Goal: Check status: Check status

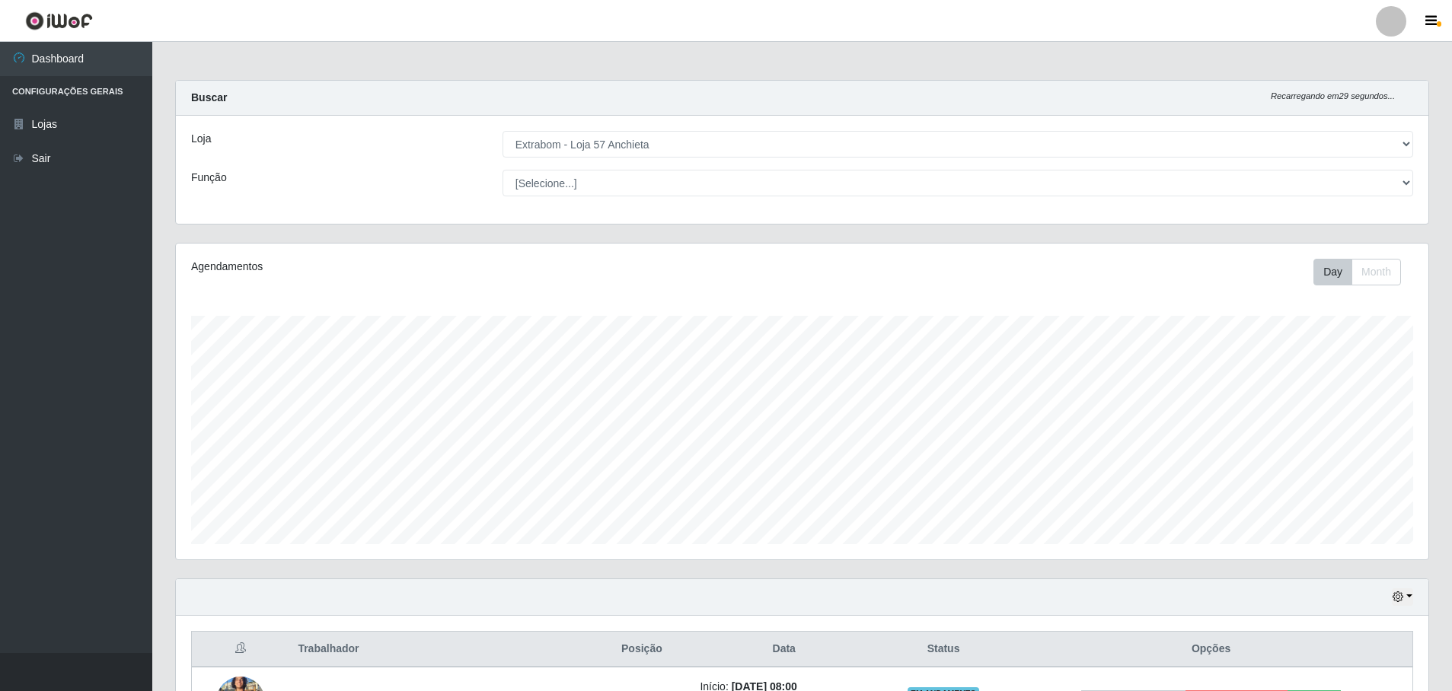
select select "470"
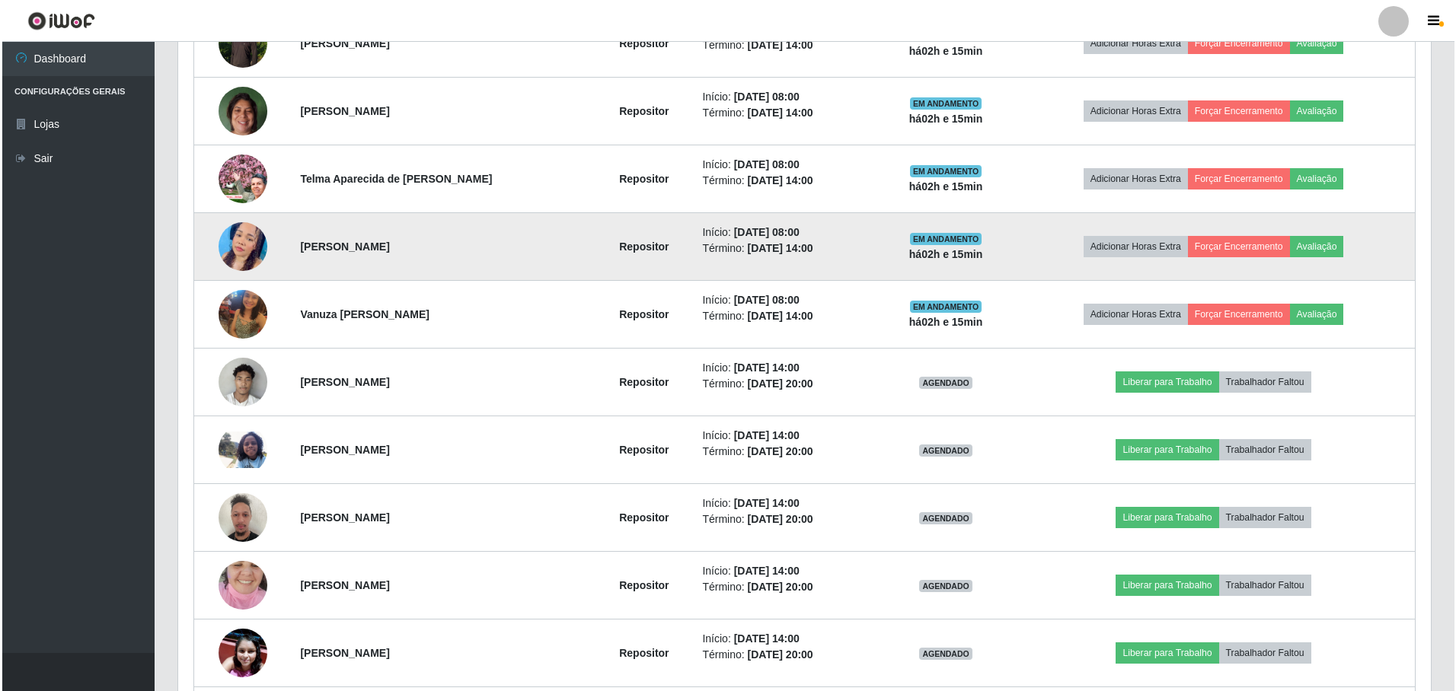
scroll to position [429, 0]
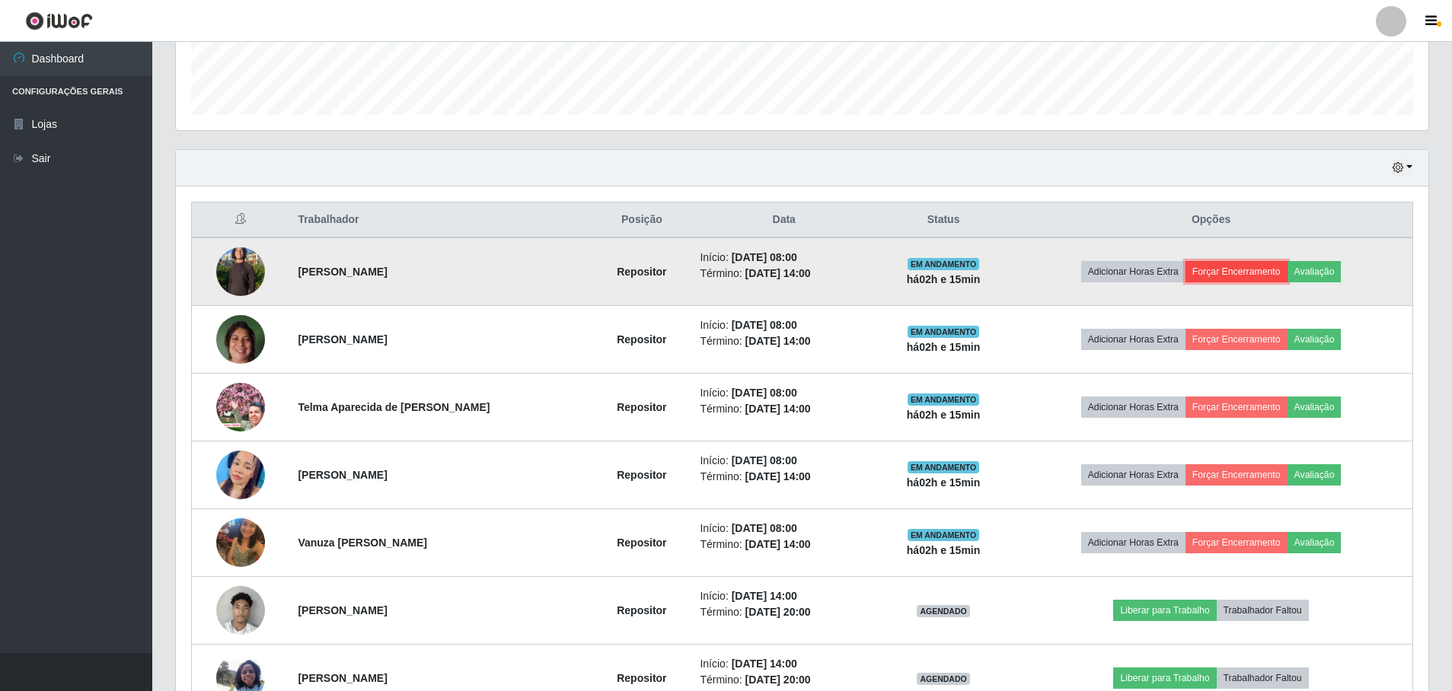
click at [1236, 272] on button "Forçar Encerramento" at bounding box center [1236, 271] width 102 height 21
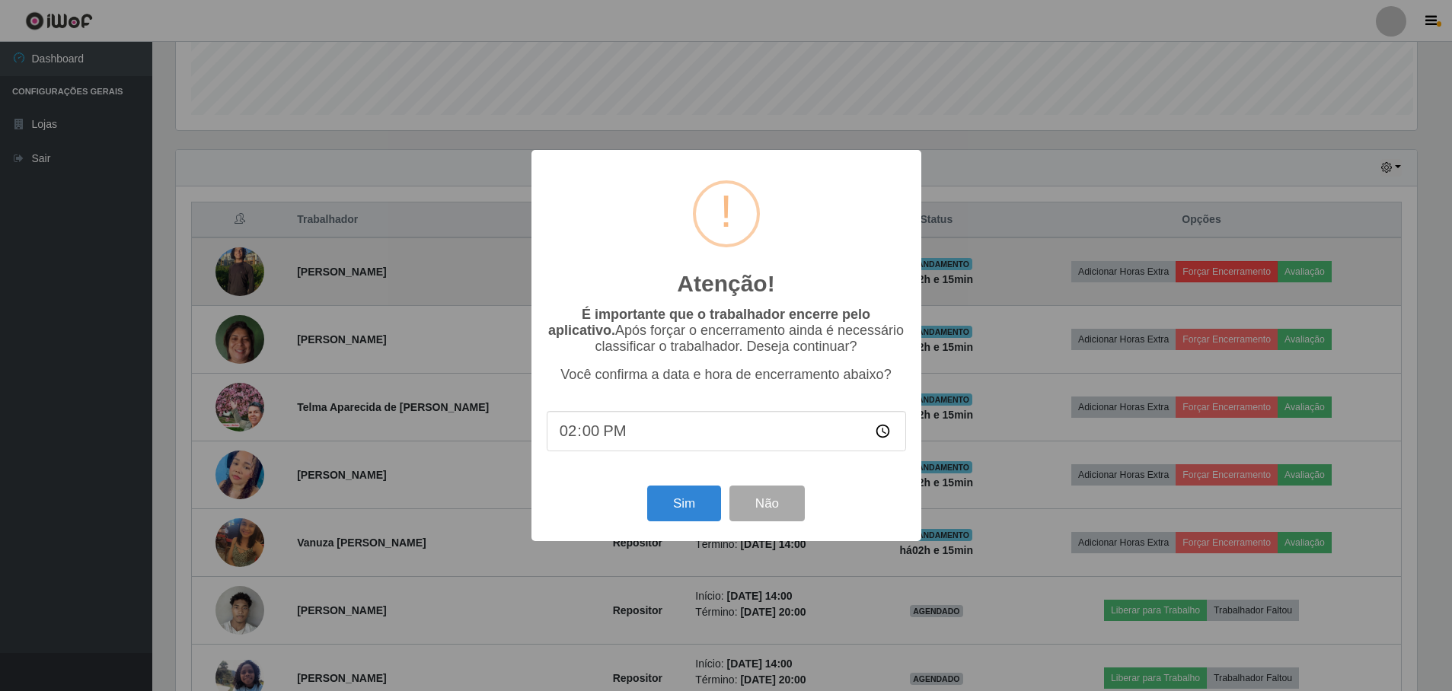
scroll to position [316, 1245]
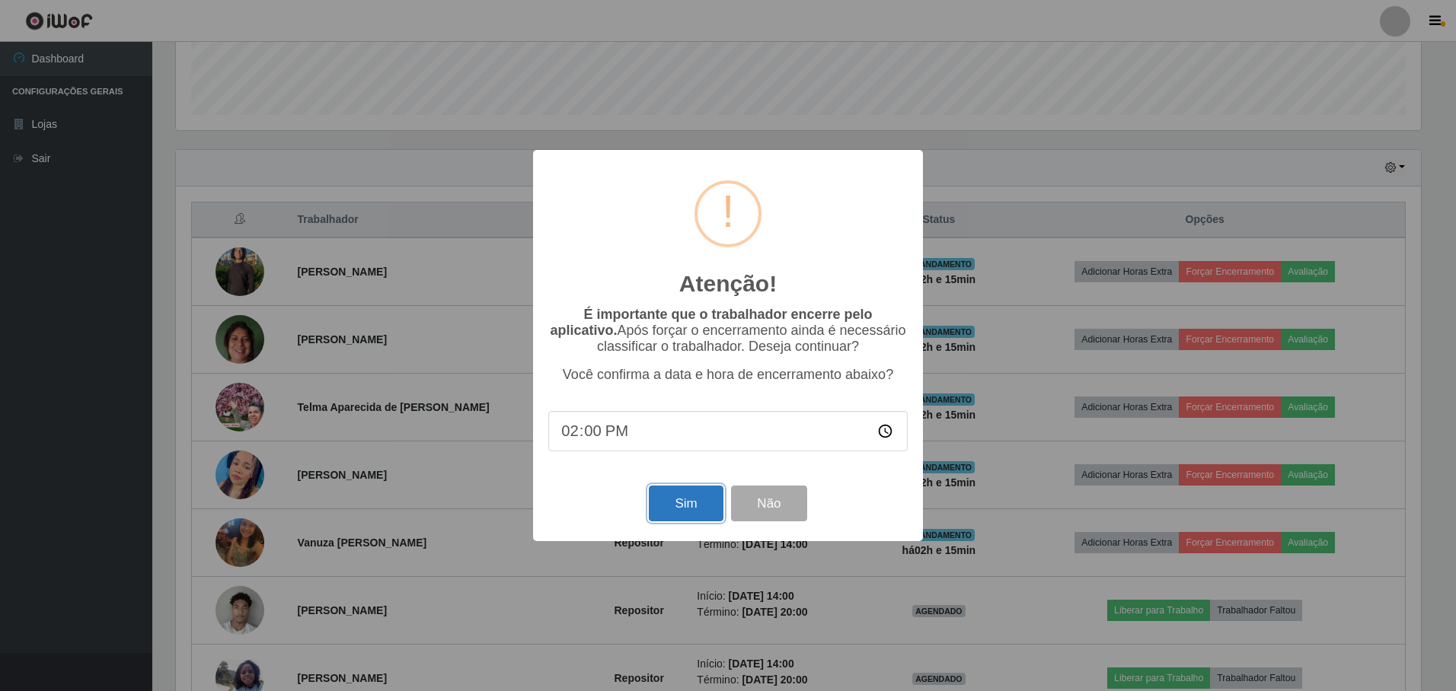
click at [680, 509] on button "Sim" at bounding box center [686, 504] width 74 height 36
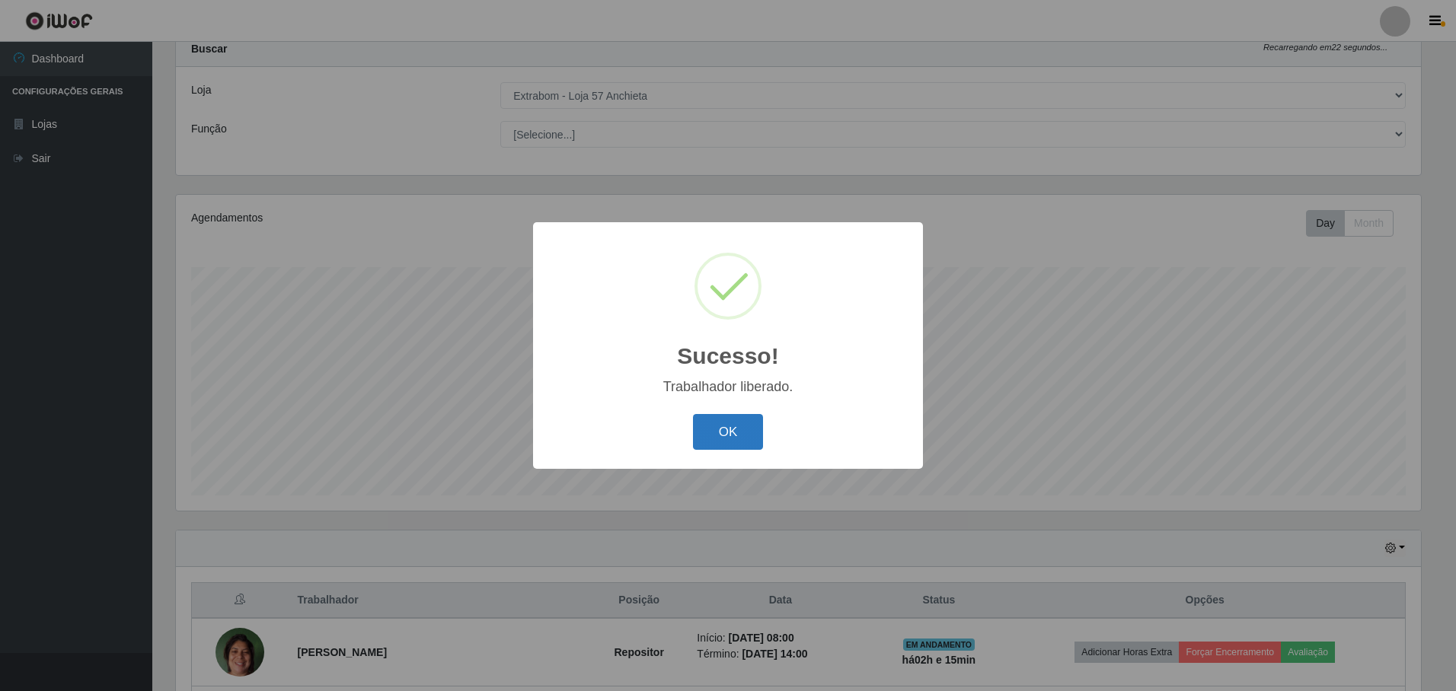
click at [752, 424] on button "OK" at bounding box center [728, 432] width 71 height 36
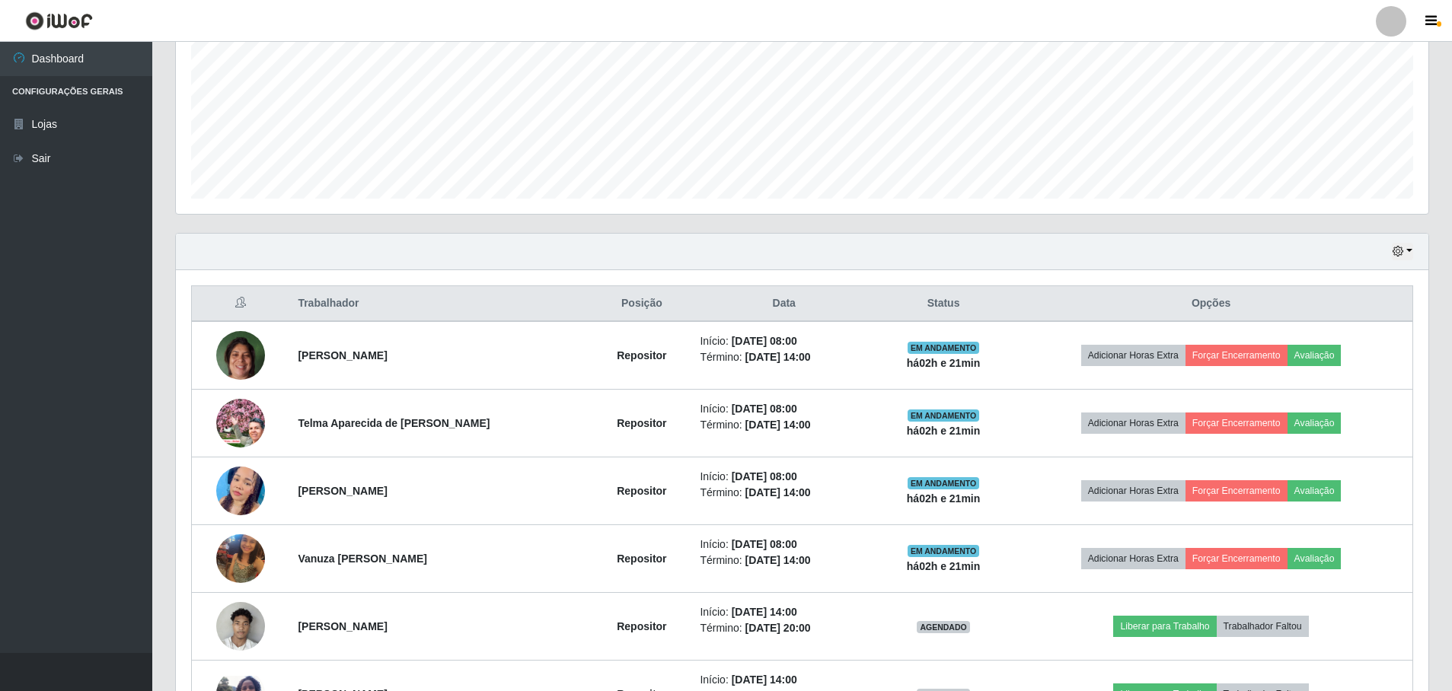
scroll to position [0, 0]
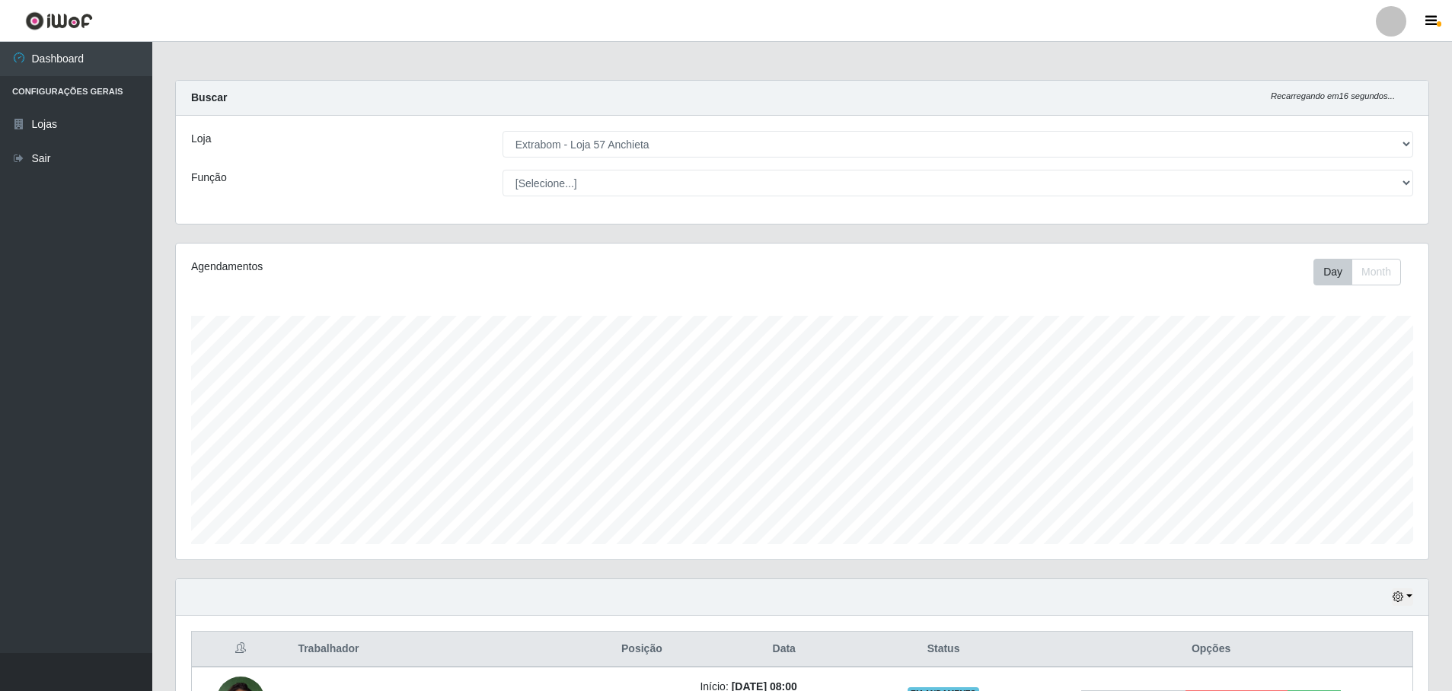
click at [838, 168] on div "Loja [Selecione...] Extrabom - Loja 57 Anchieta Função [Selecione...] Repositor…" at bounding box center [802, 170] width 1252 height 108
click at [1434, 20] on icon "button" at bounding box center [1430, 21] width 11 height 14
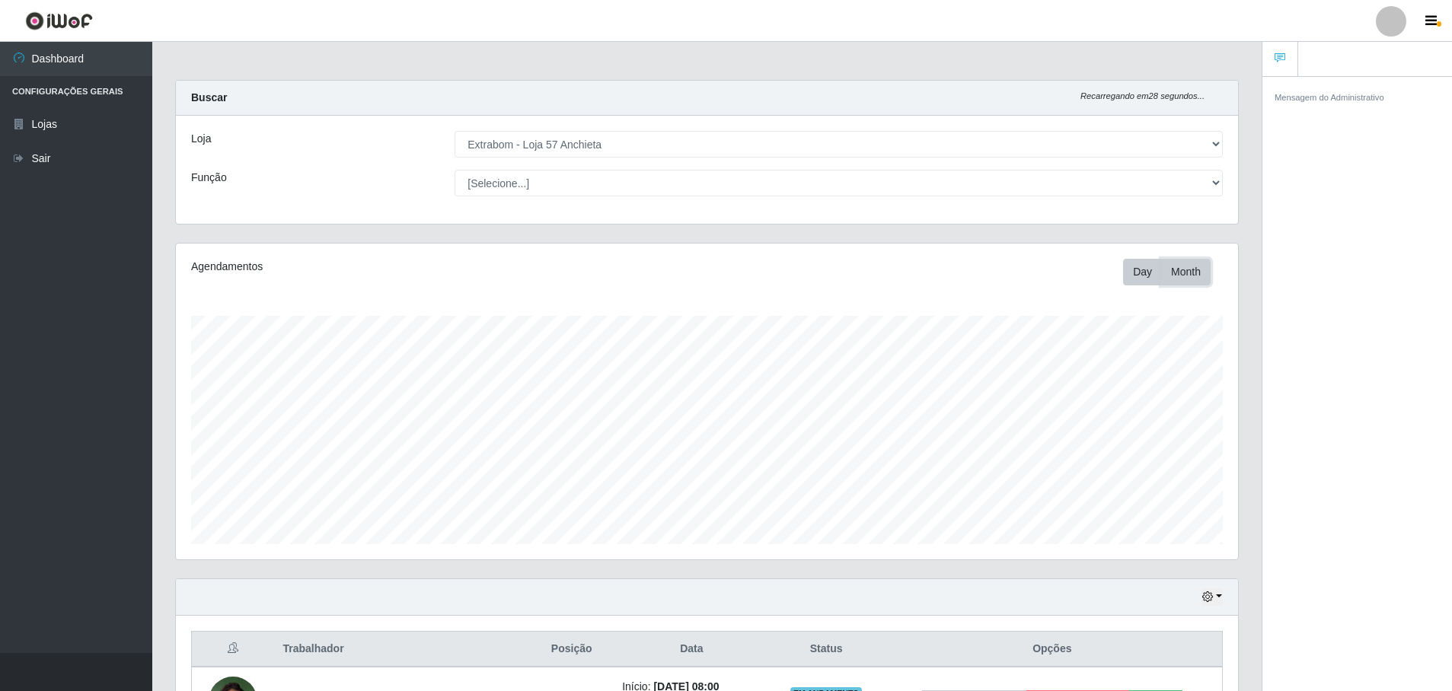
click at [1188, 273] on button "Month" at bounding box center [1185, 272] width 49 height 27
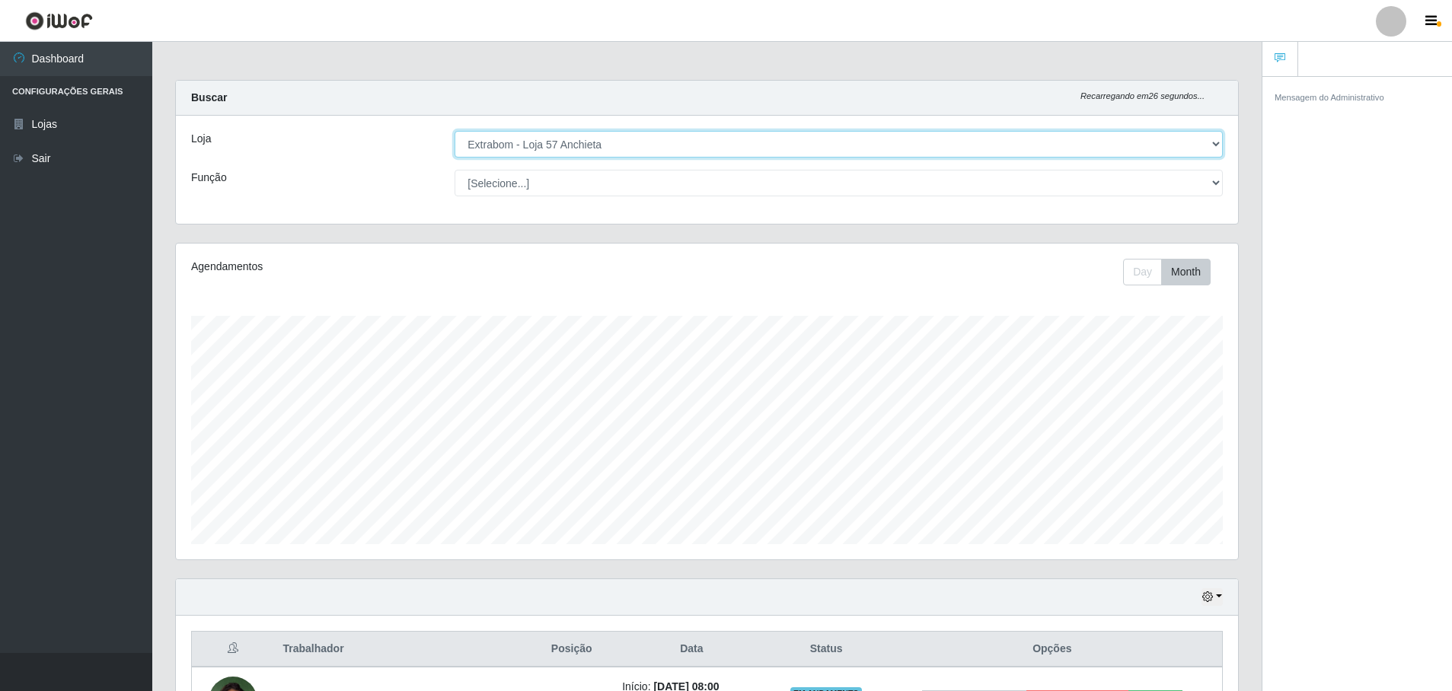
click at [1030, 142] on select "[Selecione...] Extrabom - Loja 57 Anchieta" at bounding box center [838, 144] width 768 height 27
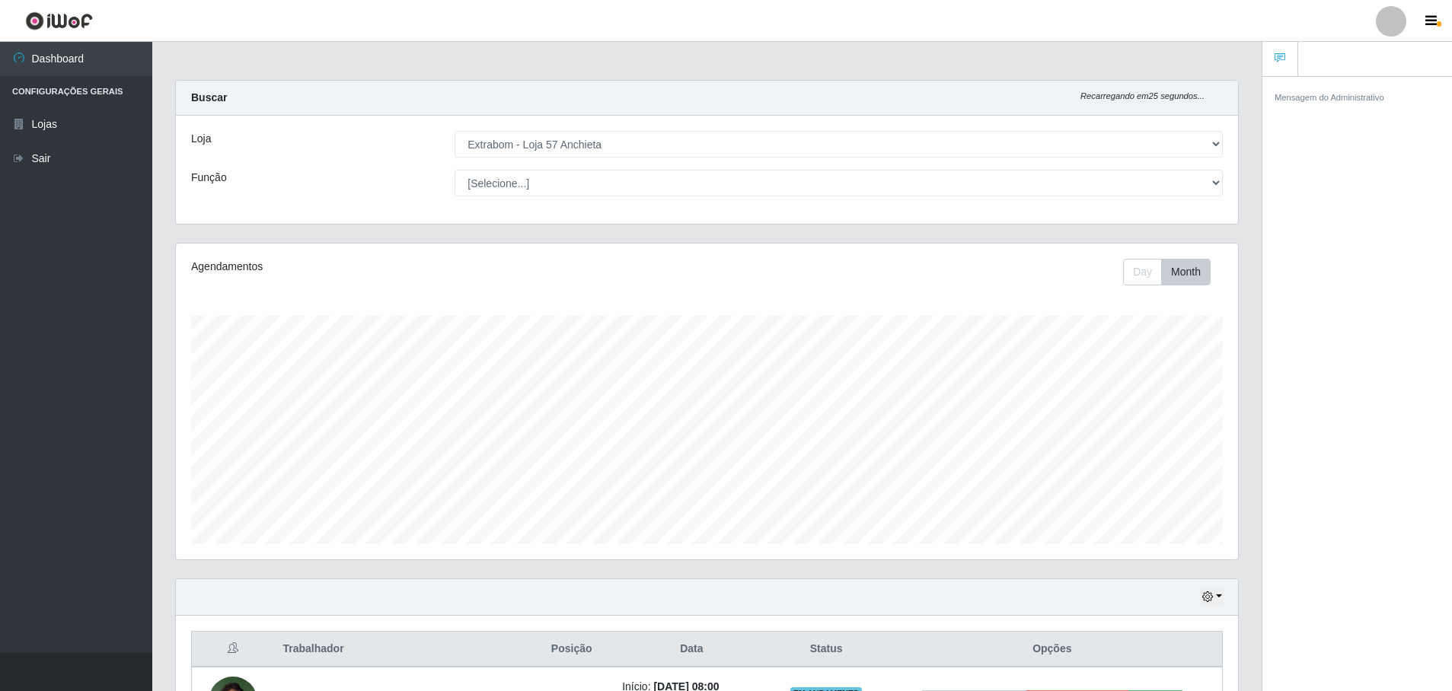
click at [846, 204] on div "Loja [Selecione...] Extrabom - Loja 57 Anchieta Função [Selecione...] Repositor…" at bounding box center [707, 170] width 1062 height 108
click at [805, 190] on select "[Selecione...] Repositor Repositor + Repositor ++" at bounding box center [838, 183] width 768 height 27
select select "24"
click at [454, 170] on select "[Selecione...] Repositor Repositor + Repositor ++" at bounding box center [838, 183] width 768 height 27
click at [1188, 266] on button "Month" at bounding box center [1185, 272] width 49 height 27
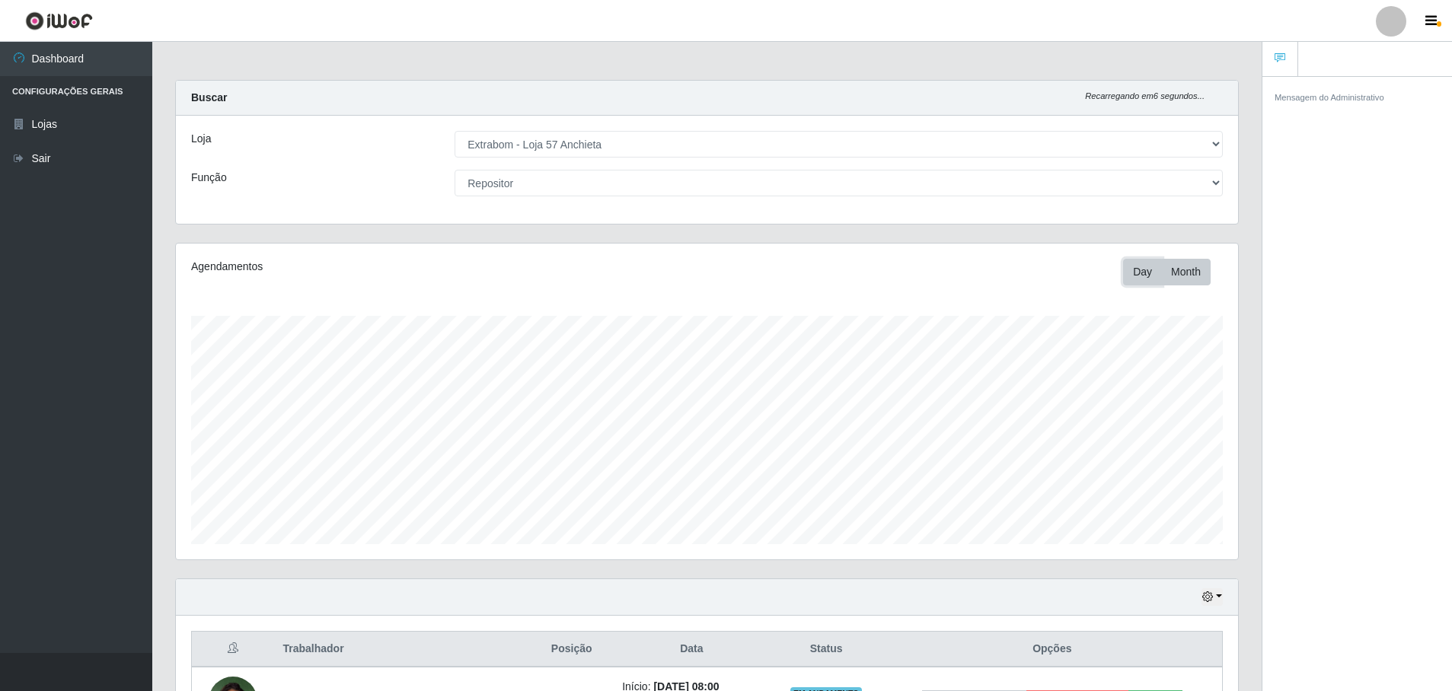
click at [1139, 268] on button "Day" at bounding box center [1142, 272] width 39 height 27
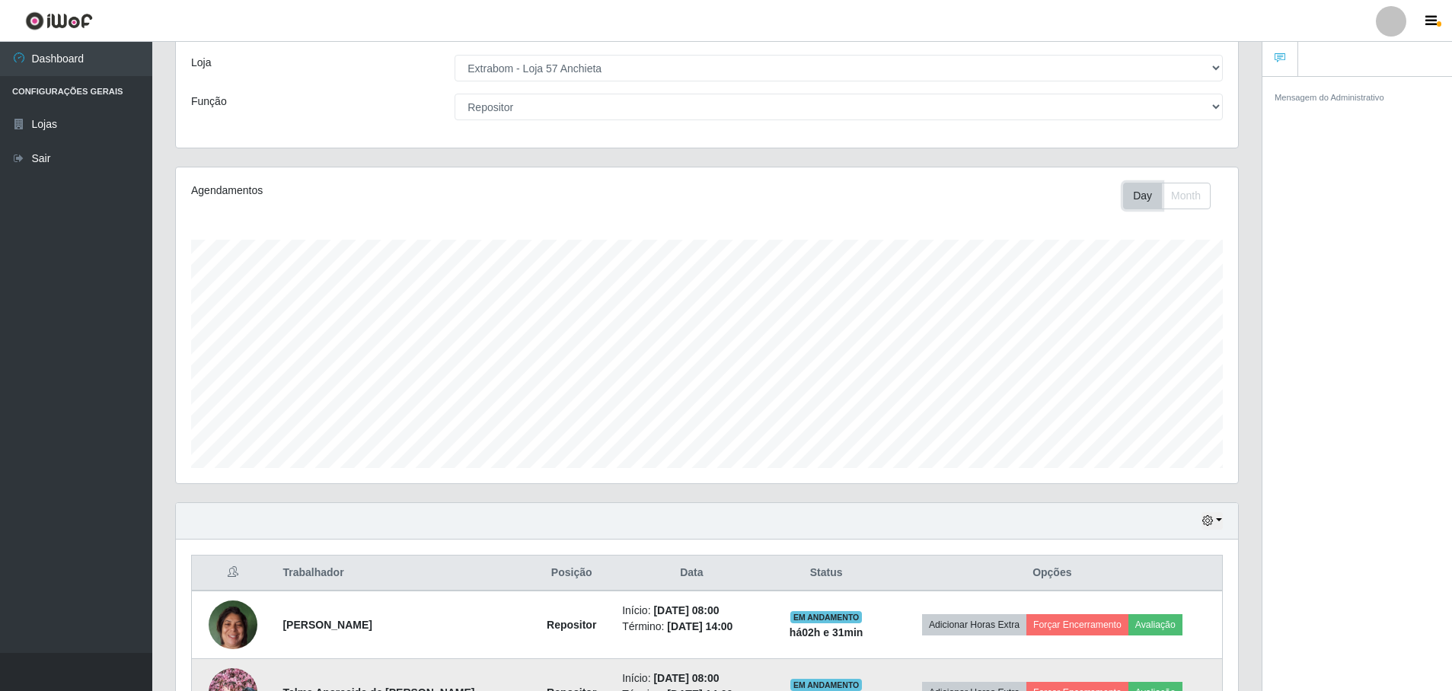
scroll to position [305, 0]
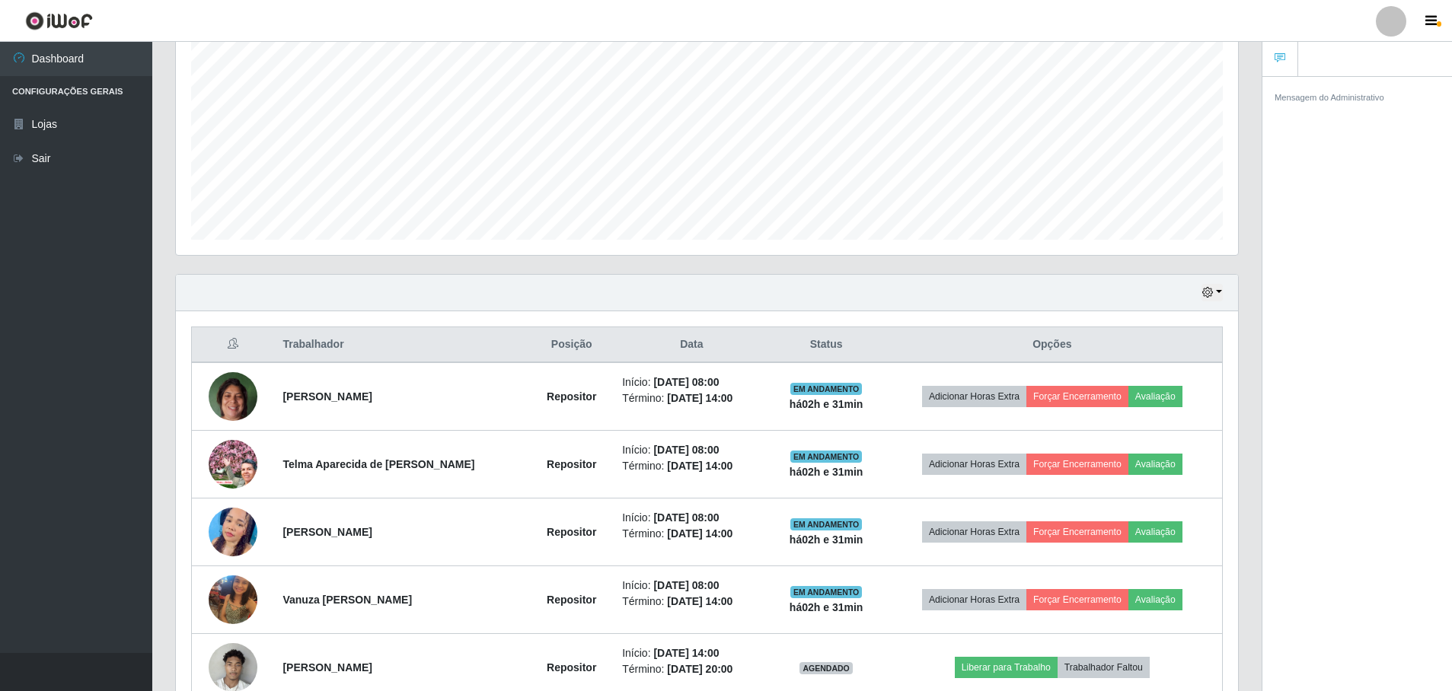
click at [687, 346] on th "Data" at bounding box center [691, 345] width 157 height 36
click at [1217, 293] on button "button" at bounding box center [1211, 293] width 21 height 18
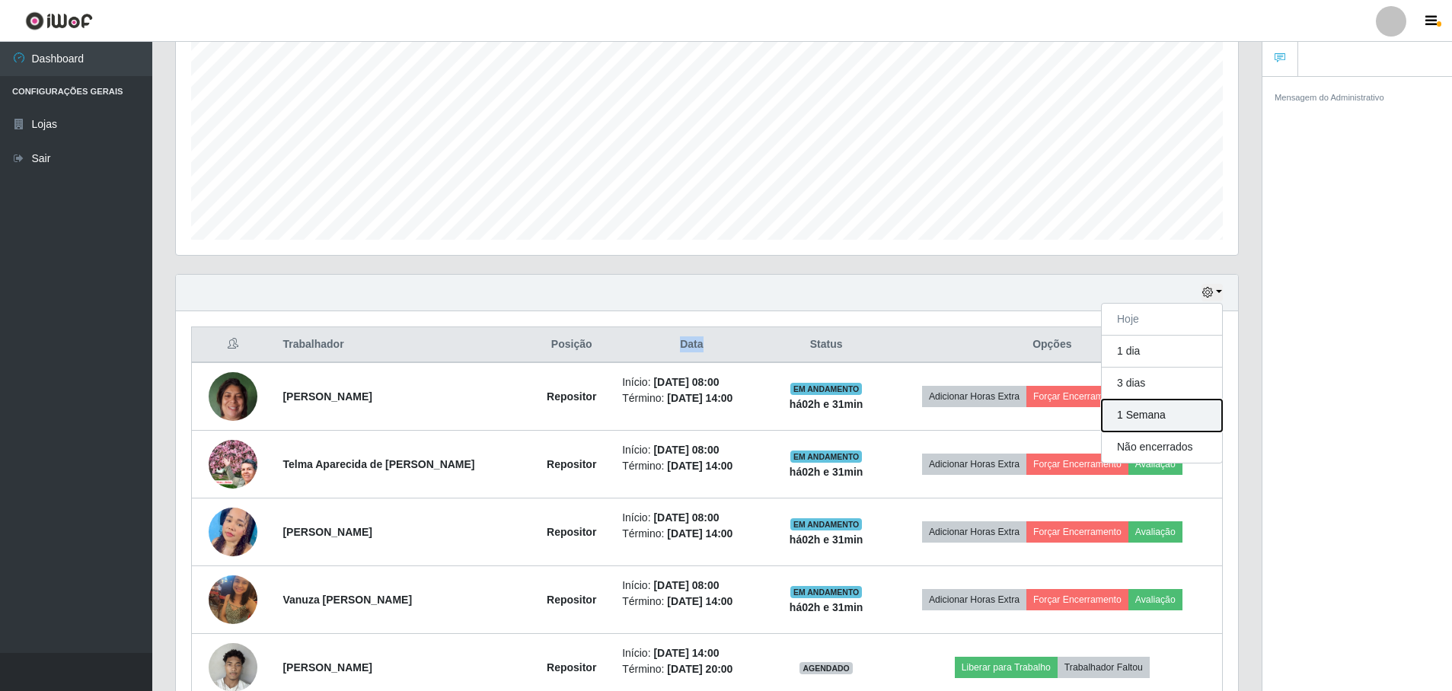
click at [1150, 416] on button "1 Semana" at bounding box center [1162, 416] width 120 height 32
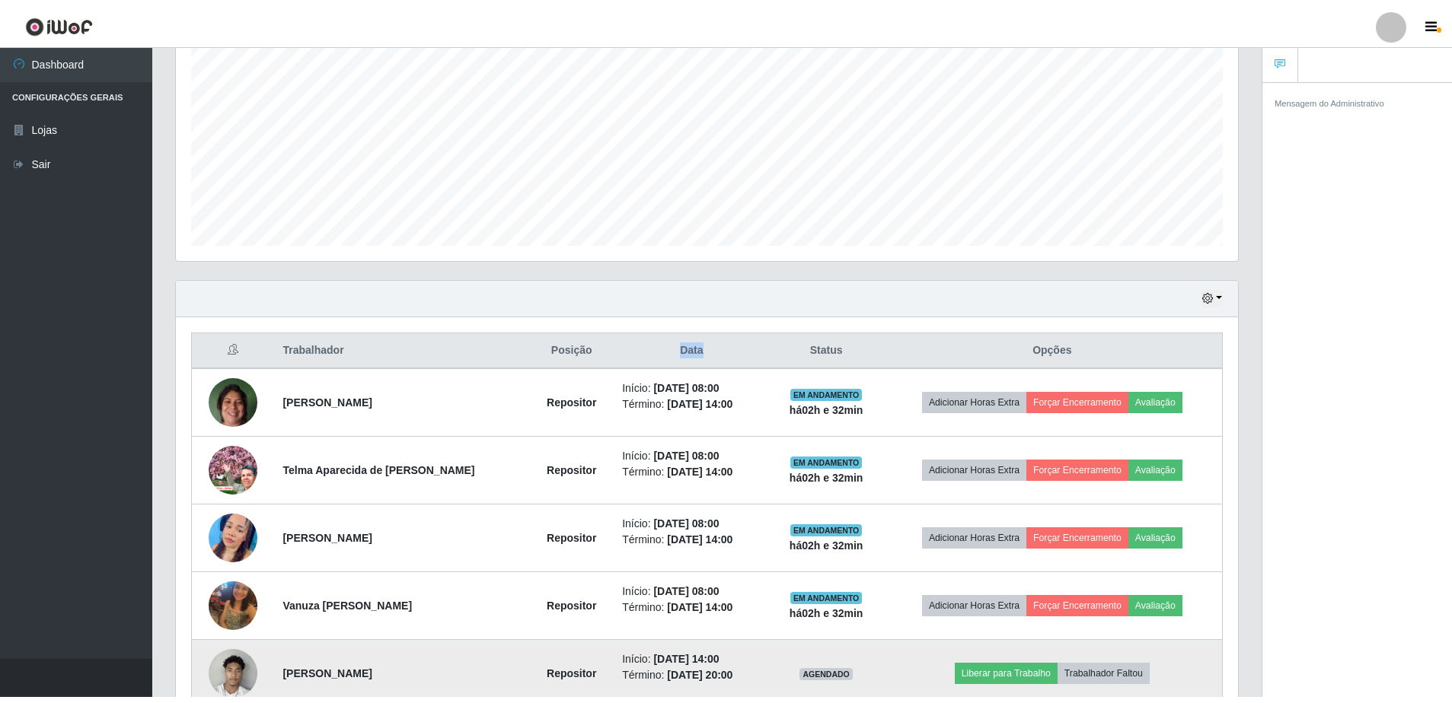
scroll to position [0, 0]
